Goal: Transaction & Acquisition: Purchase product/service

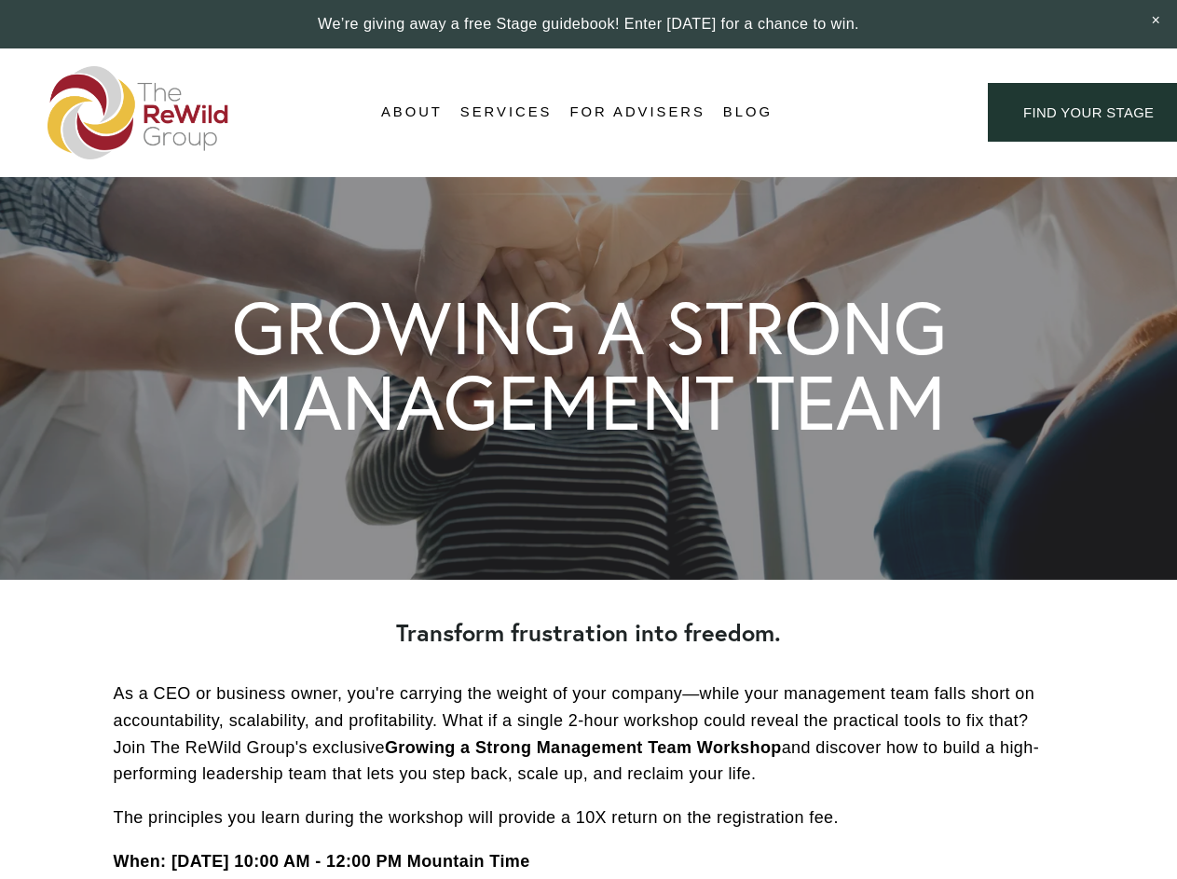
click at [880, 113] on div "Login Account" at bounding box center [880, 112] width 144 height 25
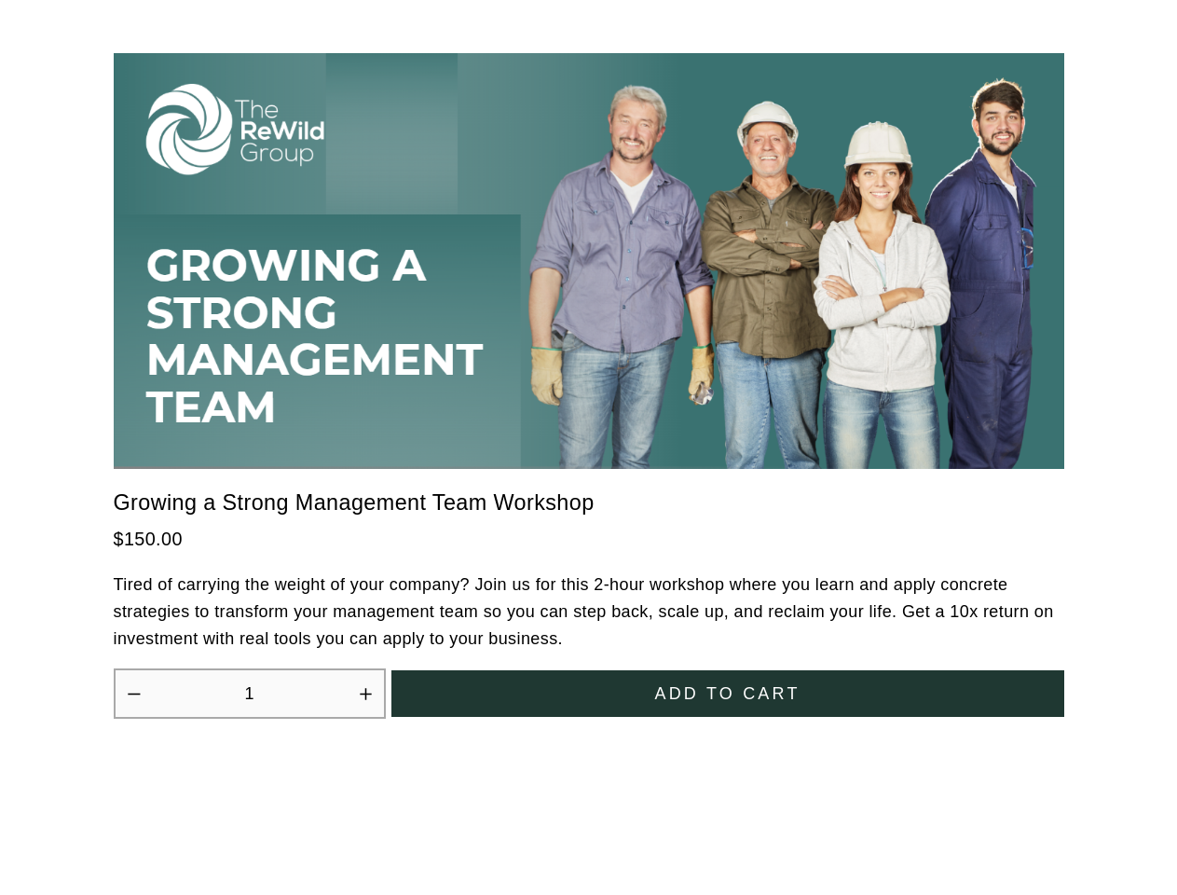
scroll to position [5156, 0]
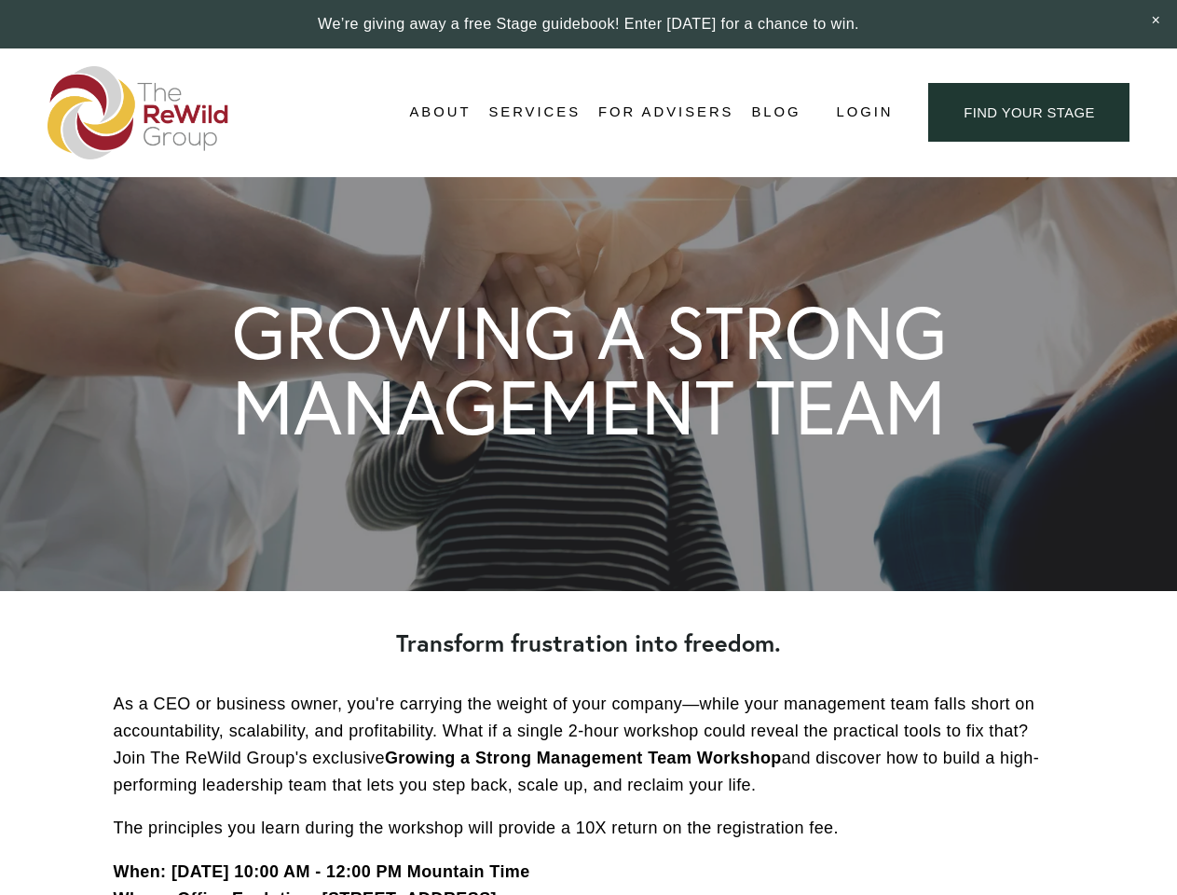
click at [863, 113] on span "Login" at bounding box center [864, 112] width 57 height 25
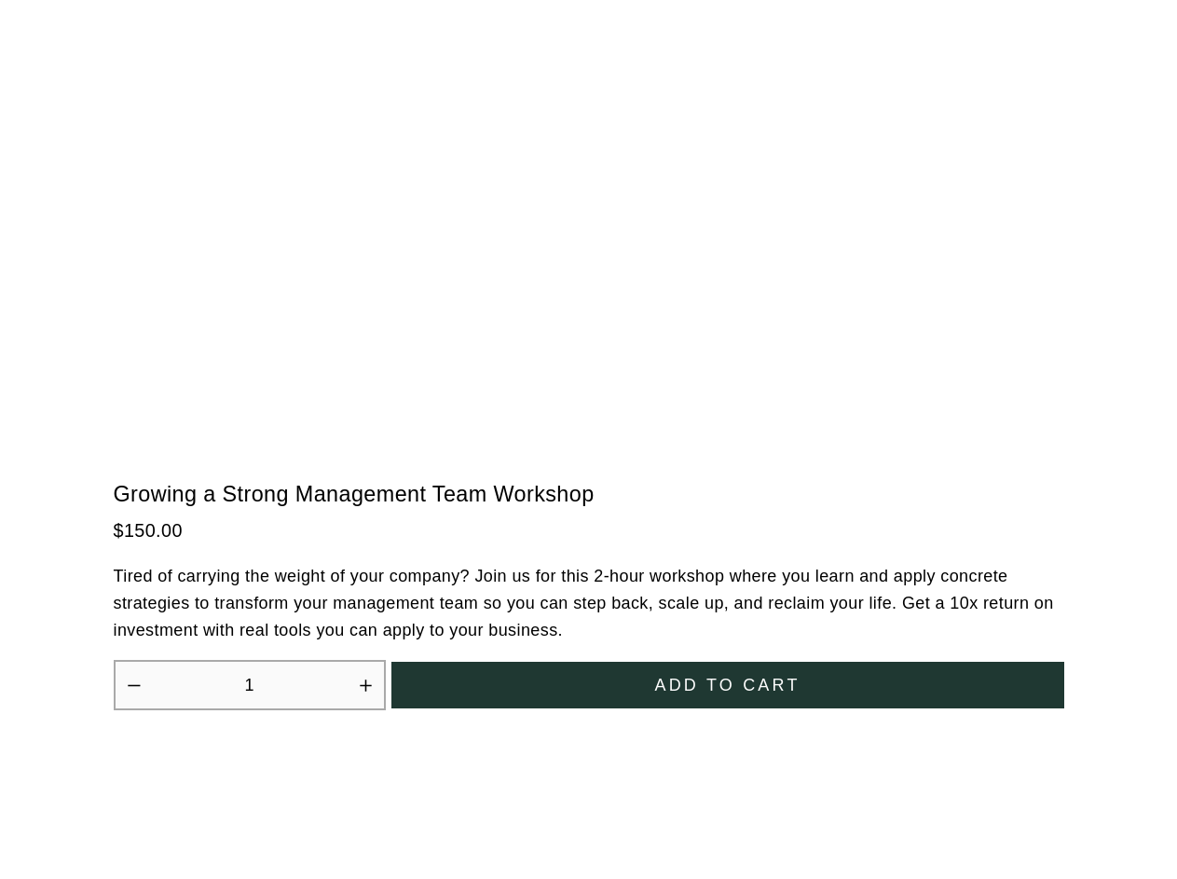
scroll to position [5156, 0]
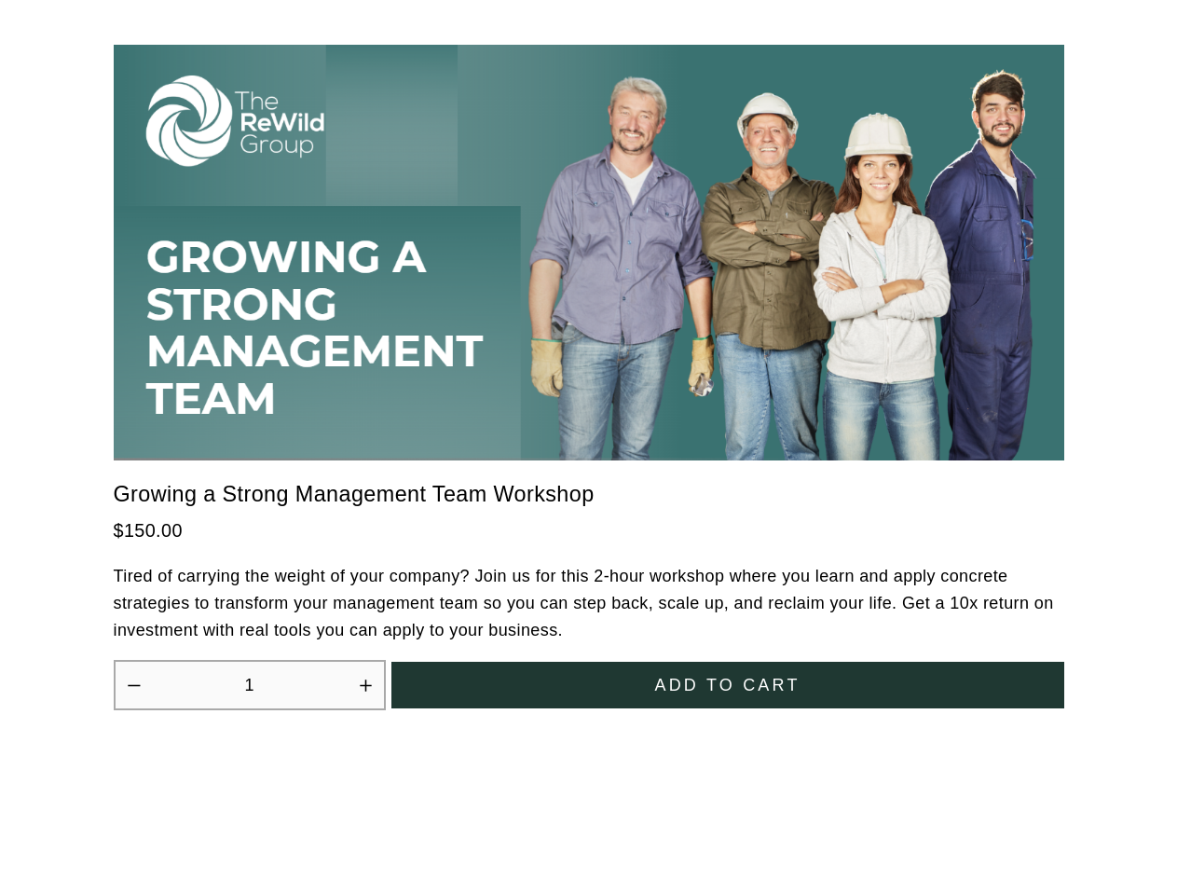
click at [365, 679] on icon "Increase quantity by 1" at bounding box center [365, 684] width 11 height 11
click at [728, 676] on span "Add to cart" at bounding box center [726, 686] width 145 height 20
type input "2"
